Goal: Navigation & Orientation: Find specific page/section

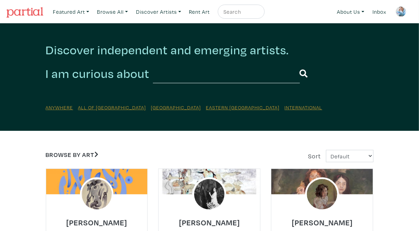
click at [402, 14] on img at bounding box center [400, 11] width 11 height 11
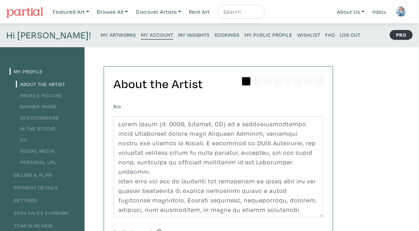
click at [101, 32] on small "My Artworks" at bounding box center [118, 34] width 35 height 7
